Goal: Transaction & Acquisition: Purchase product/service

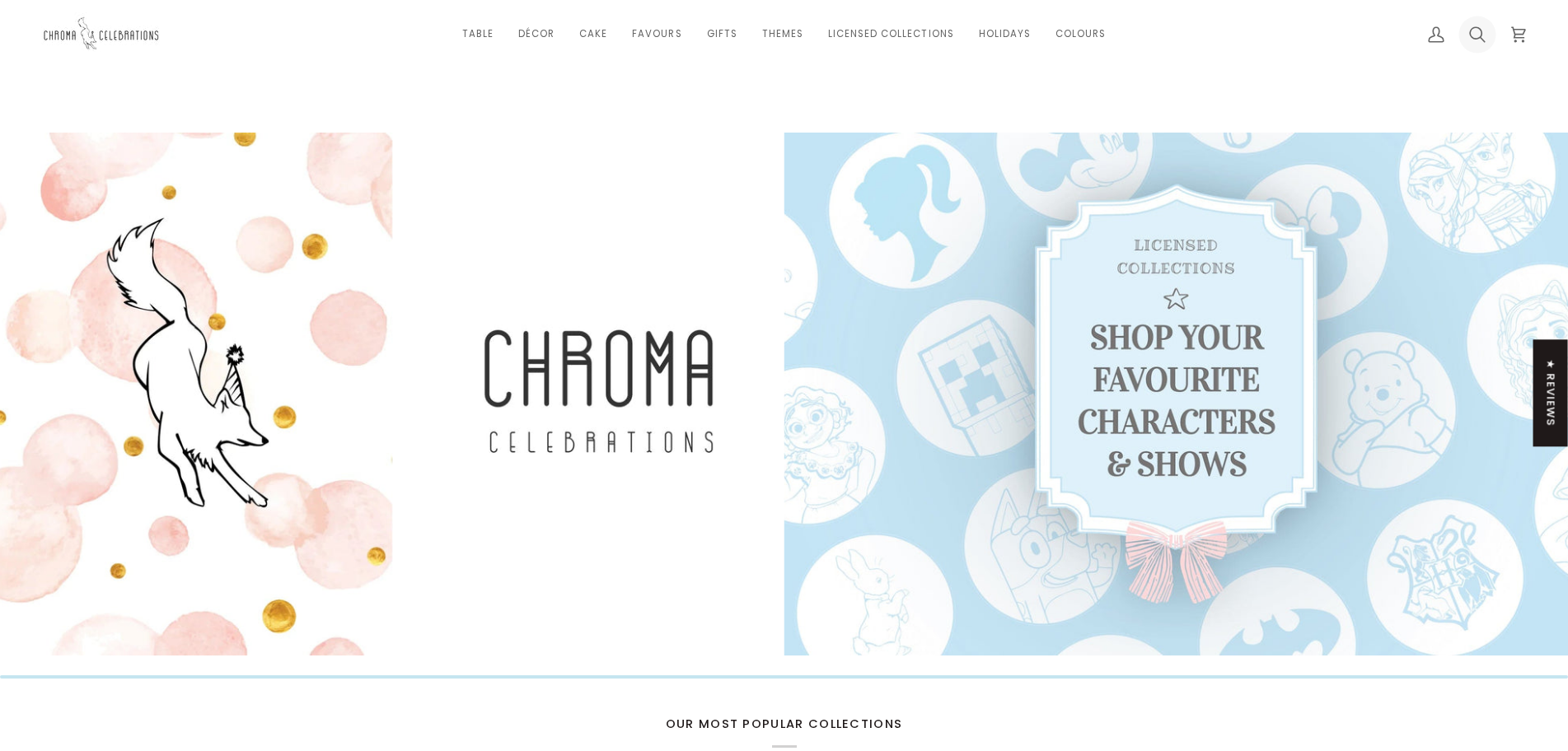
click at [1484, 35] on icon at bounding box center [1476, 34] width 17 height 17
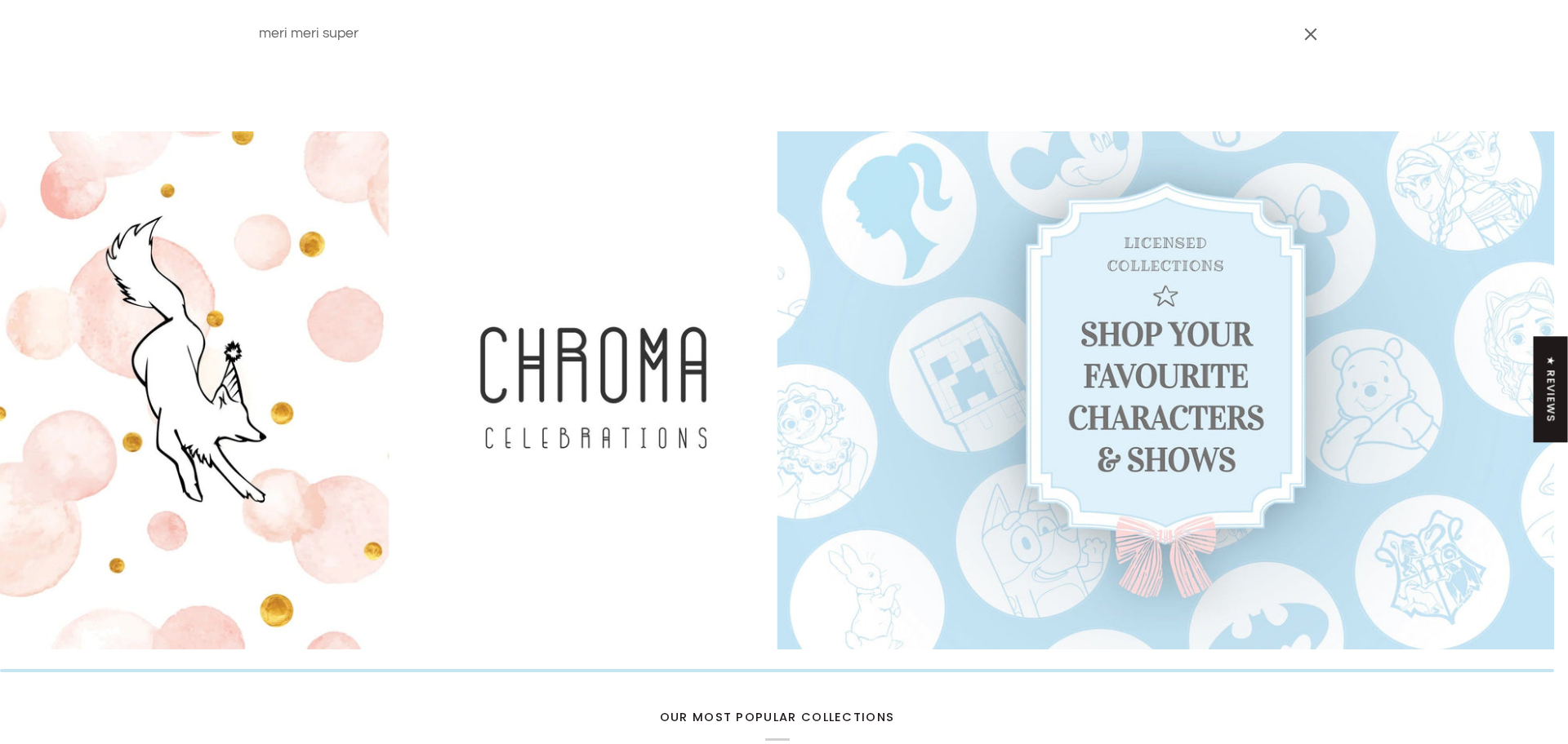
type input "meri meri super"
click at [226, 0] on button "Search" at bounding box center [239, 34] width 24 height 67
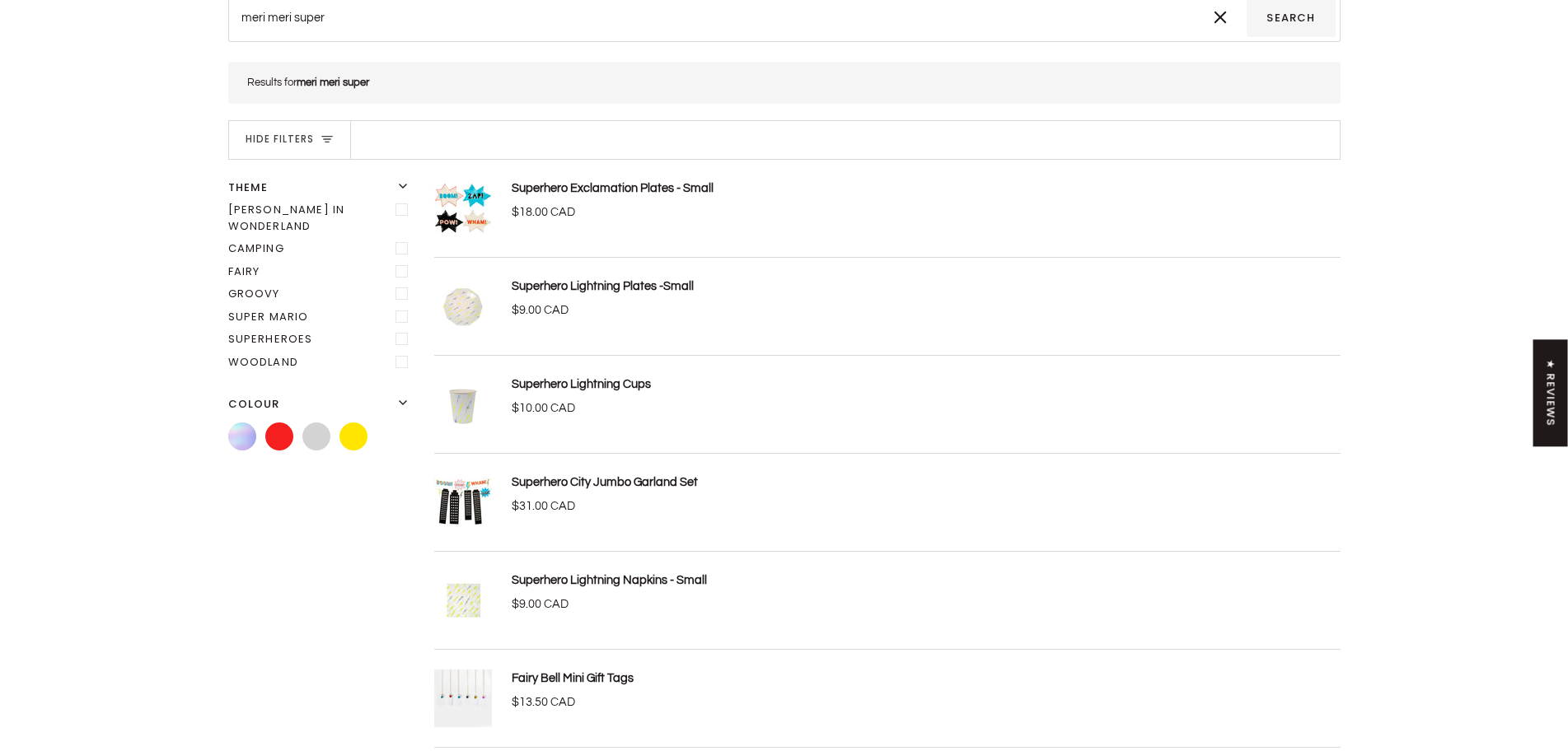
scroll to position [82, 0]
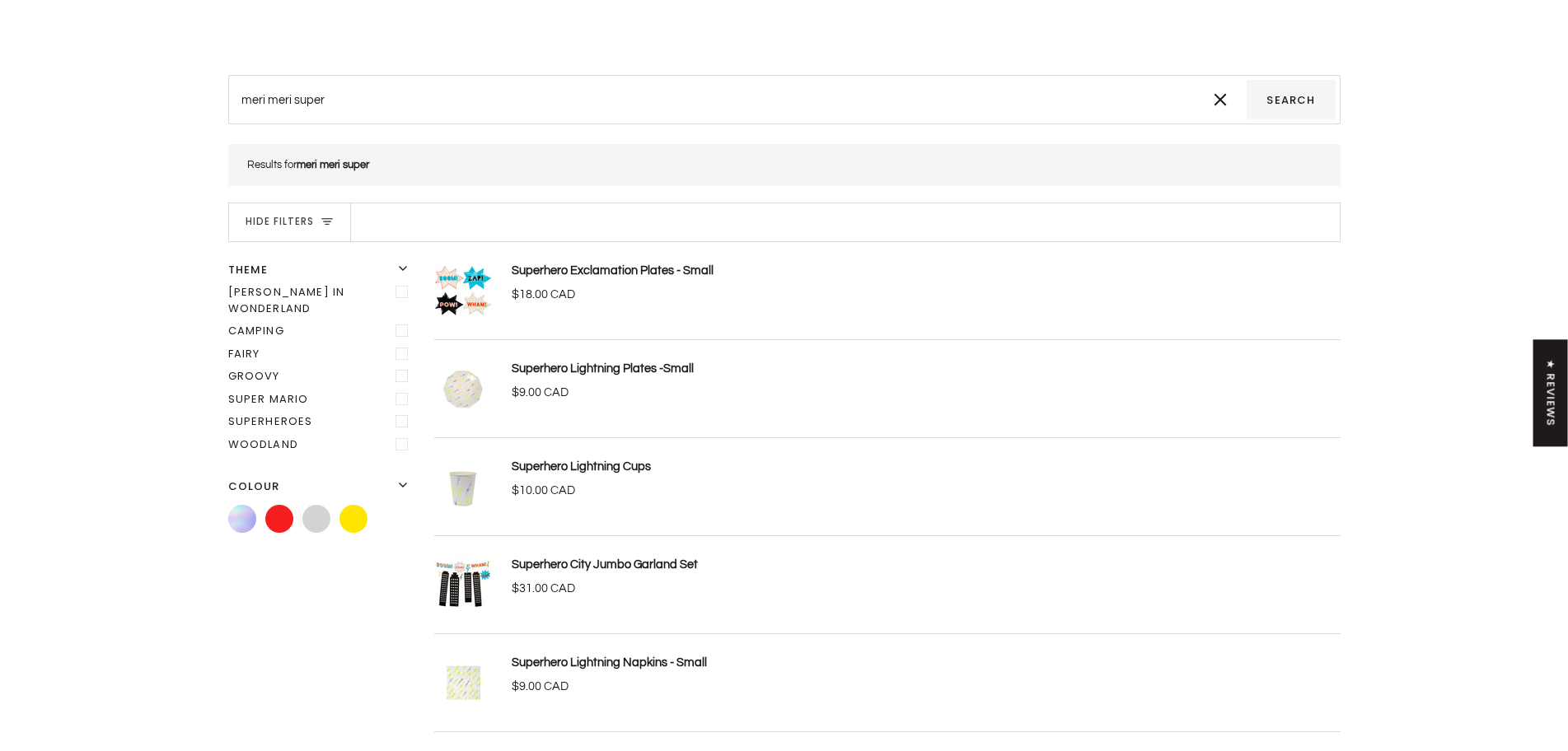
click at [352, 91] on input "meri meri super" at bounding box center [713, 99] width 961 height 39
type input "meri meri superh"
type input "meri meri superhe"
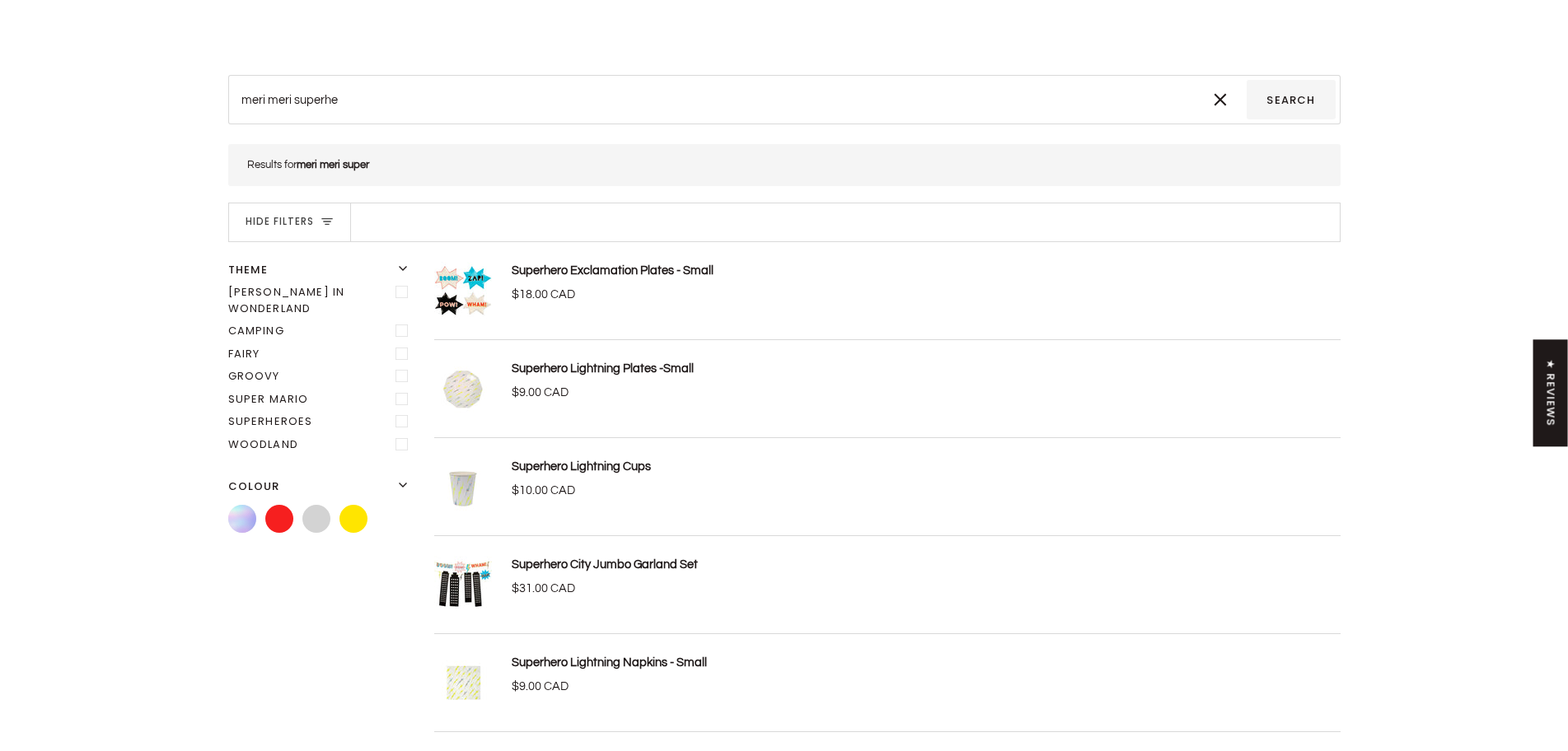
type input "meri meri superher"
type input "meri meri superherp"
type input "meri meri superher"
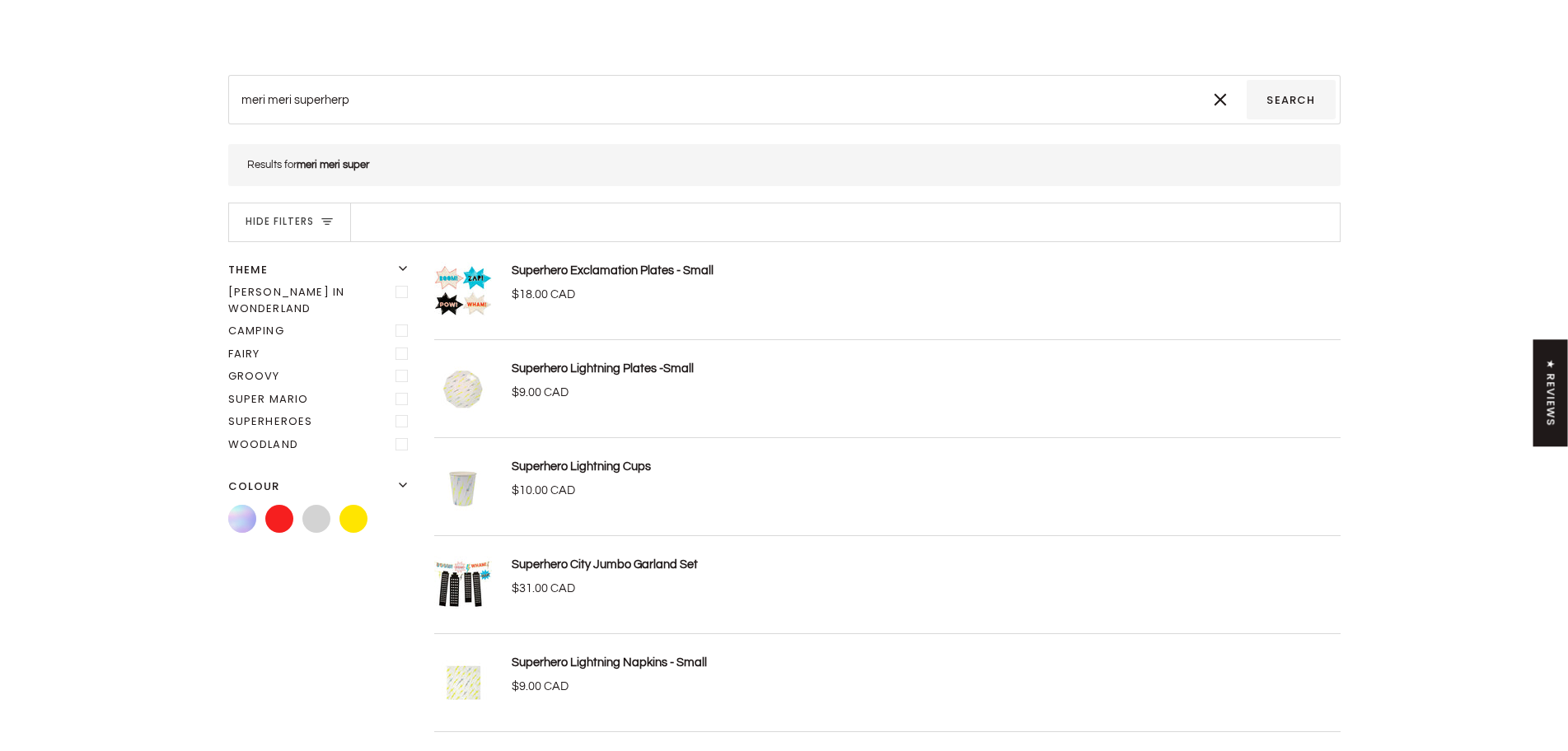
type input "meri meri superher"
type input "meri meri superhero"
click at [1246, 80] on button "Search" at bounding box center [1290, 99] width 88 height 39
